Goal: Information Seeking & Learning: Learn about a topic

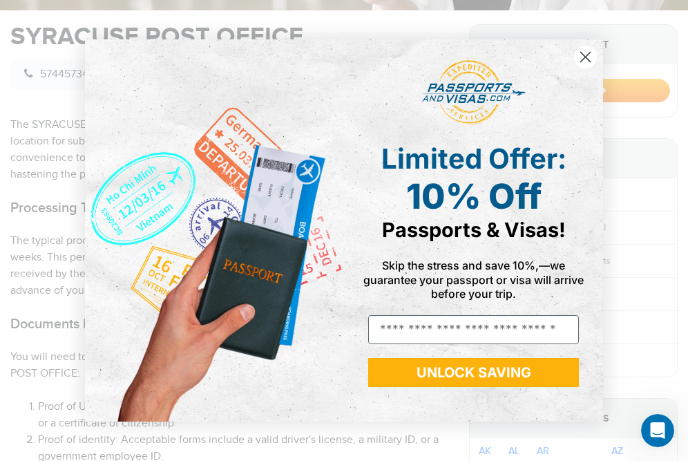
click at [584, 60] on circle "Close dialog" at bounding box center [585, 57] width 23 height 23
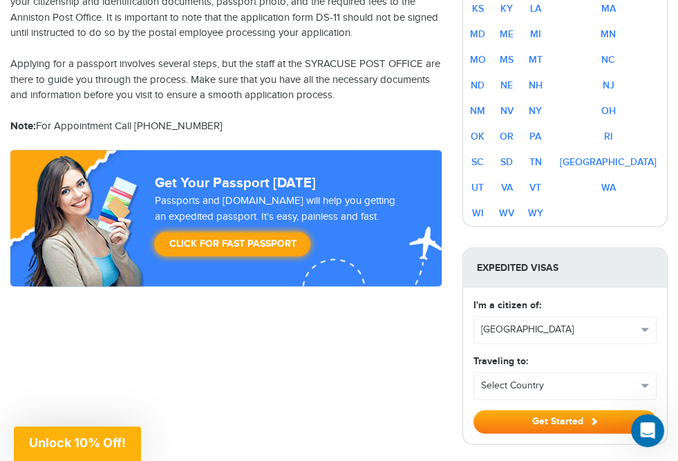
scroll to position [1175, 0]
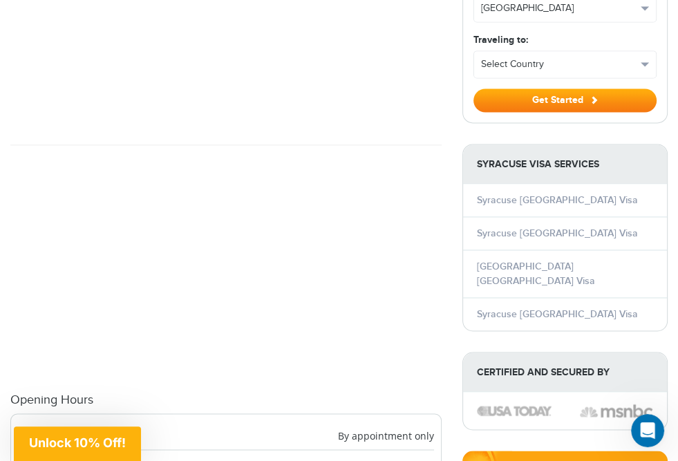
scroll to position [1313, 0]
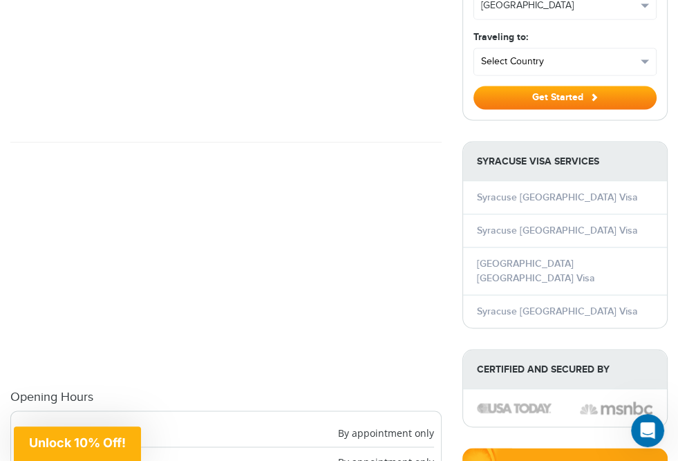
click at [644, 75] on button "Select Country" at bounding box center [565, 61] width 182 height 26
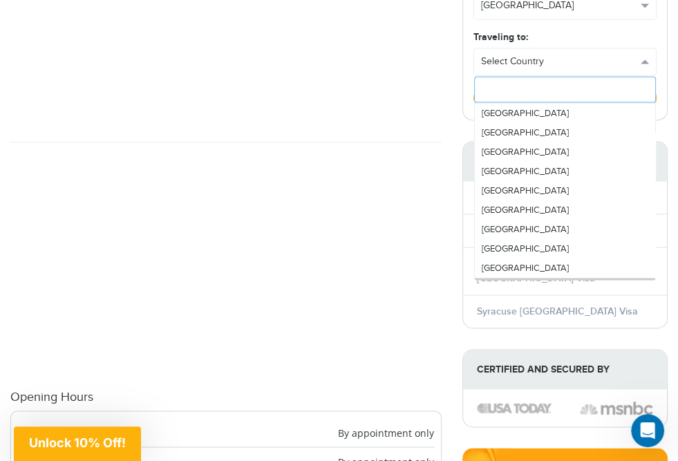
scroll to position [1175, 0]
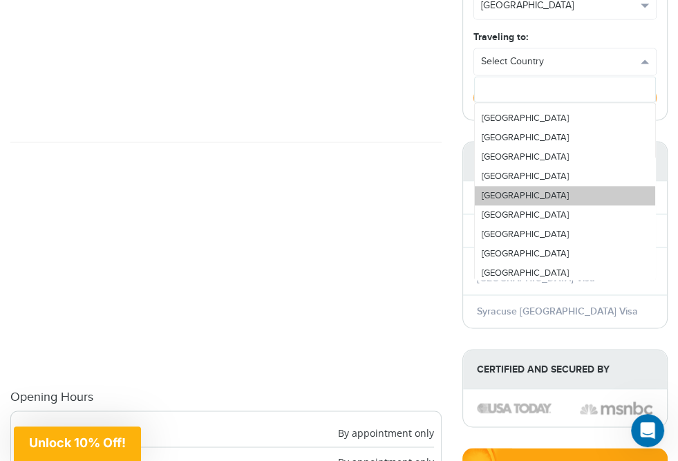
click at [533, 205] on link "[GEOGRAPHIC_DATA]" at bounding box center [565, 195] width 180 height 19
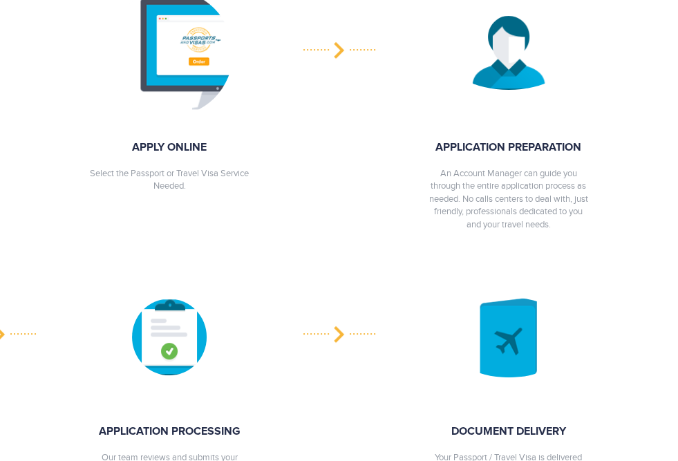
scroll to position [345, 0]
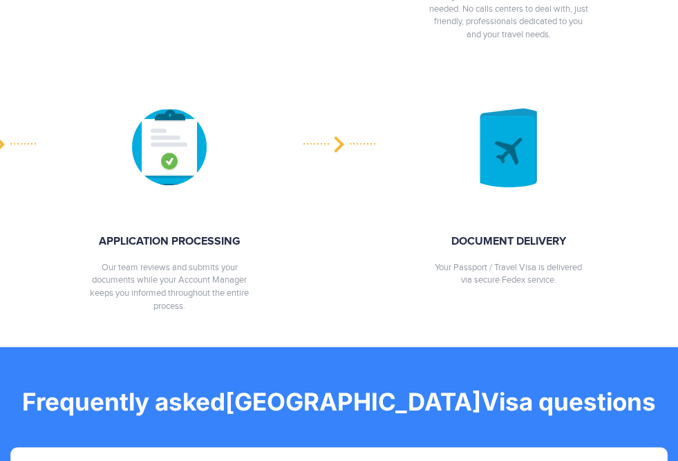
scroll to position [484, 0]
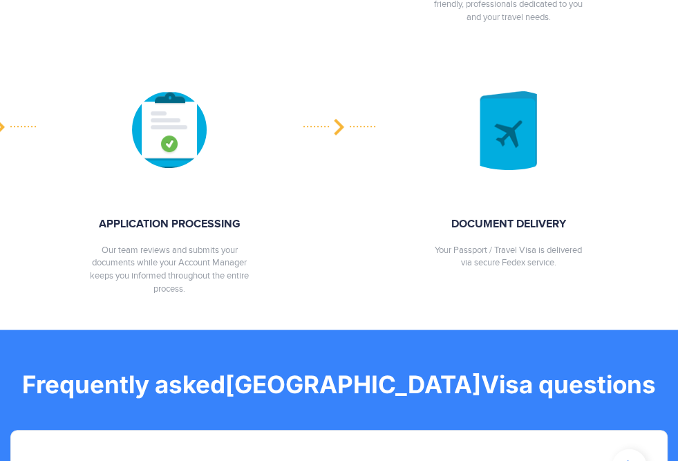
click at [631, 449] on icon at bounding box center [629, 466] width 35 height 34
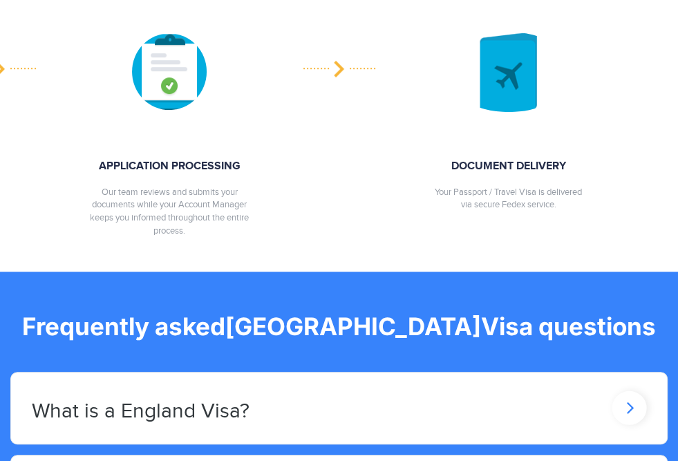
scroll to position [622, 0]
